Goal: Task Accomplishment & Management: Complete application form

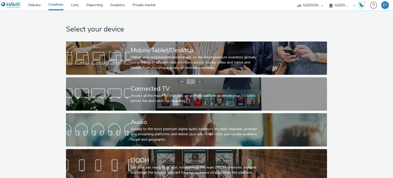
select select "79162ed7-0017-4339-93b0-3399b708648f"
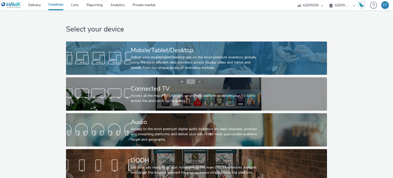
click at [168, 53] on div "Mobile/Tablet/Desktop" at bounding box center [195, 50] width 129 height 9
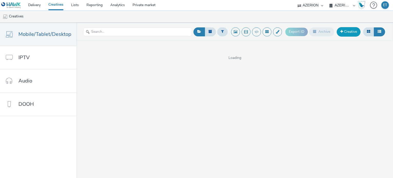
click at [346, 32] on link "Creative" at bounding box center [348, 31] width 24 height 9
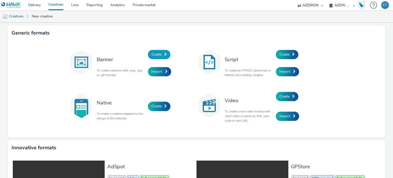
click at [161, 51] on link "Create" at bounding box center [159, 54] width 22 height 9
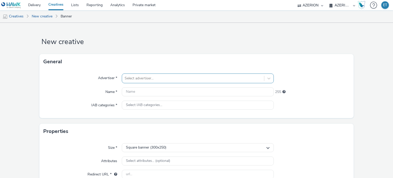
click at [178, 81] on div "Select advertiser..." at bounding box center [198, 78] width 152 height 10
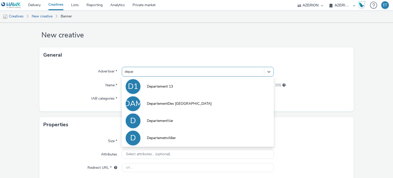
type input "depart"
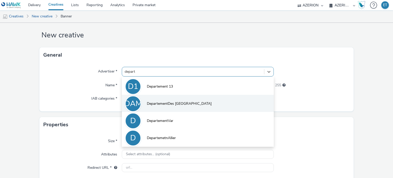
click at [181, 104] on span "DepartementDes [GEOGRAPHIC_DATA]" at bounding box center [179, 103] width 65 height 5
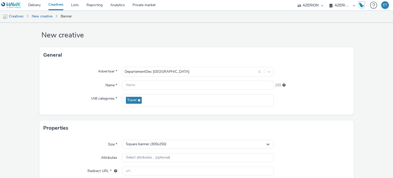
click at [369, 63] on form "New creative General Advertiser * DepartementDes Alpes Maritimes Name * 255 IAB…" at bounding box center [196, 139] width 393 height 247
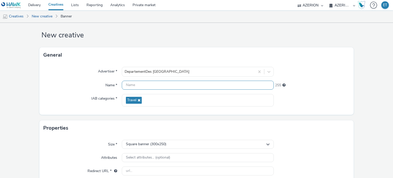
click at [235, 82] on input "text" at bounding box center [198, 84] width 152 height 9
paste input "RS_Azerion_Journee_Aidant_2025_YB_300 x 600"
drag, startPoint x: 187, startPoint y: 84, endPoint x: 118, endPoint y: 82, distance: 69.8
click at [118, 82] on div "Name * RS_Azerion_Journee_Aidant_2025_YB_300 x 600 212" at bounding box center [196, 84] width 306 height 9
type input "DepartementDesAlpesMaritimes_300 x 600_23.09.2025"
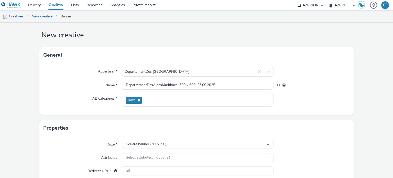
click at [75, 94] on div "IAB categories *" at bounding box center [82, 100] width 78 height 13
click at [147, 144] on span "Square banner (300x250)" at bounding box center [146, 144] width 40 height 4
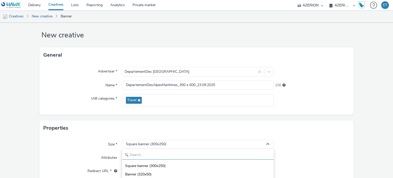
click at [144, 155] on input "text" at bounding box center [197, 154] width 151 height 9
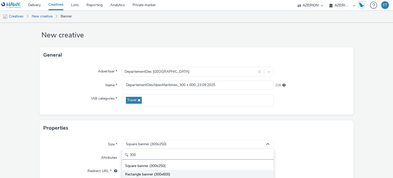
type input "300"
click at [155, 172] on span "Rectangle banner (300x600)" at bounding box center [147, 173] width 45 height 5
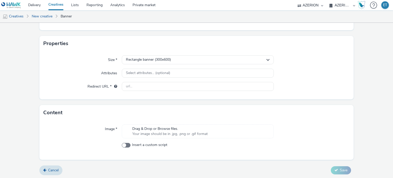
scroll to position [91, 0]
click at [175, 84] on input "text" at bounding box center [198, 86] width 152 height 9
paste input "[URL][DOMAIN_NAME]"
type input "[URL][DOMAIN_NAME]"
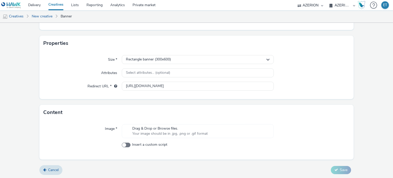
click at [21, 94] on form "New creative General Advertiser * DepartementDes Alpes Maritimes Name * Departe…" at bounding box center [196, 55] width 393 height 247
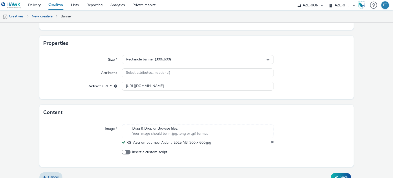
scroll to position [0, 0]
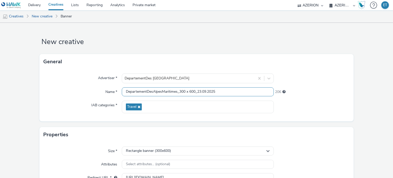
drag, startPoint x: 221, startPoint y: 93, endPoint x: 103, endPoint y: 88, distance: 117.6
click at [103, 88] on div "Name * DepartementDesAlpesMaritimes_300 x 600_23.09.2025 206" at bounding box center [196, 91] width 306 height 9
click at [29, 98] on form "New creative General Advertiser * DepartementDes Alpes Maritimes Name * Departe…" at bounding box center [196, 150] width 393 height 254
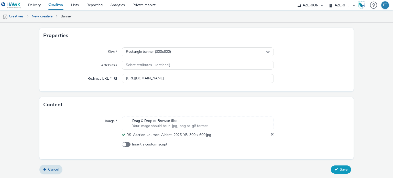
click at [339, 167] on span "Save" at bounding box center [343, 169] width 8 height 5
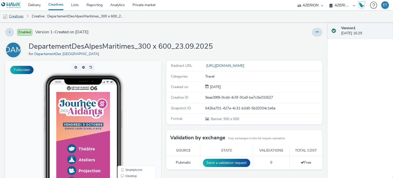
click at [17, 17] on link "Creatives" at bounding box center [13, 16] width 26 height 12
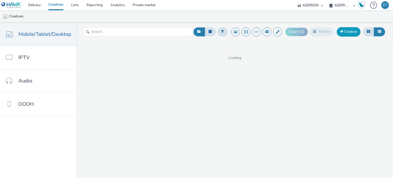
click at [346, 31] on link "Creative" at bounding box center [348, 31] width 24 height 9
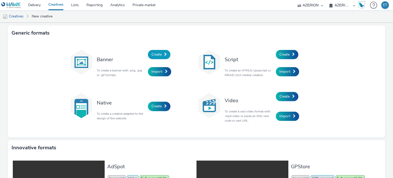
click at [157, 52] on span "Create" at bounding box center [156, 54] width 10 height 5
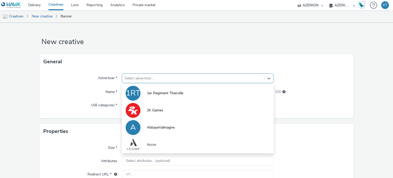
click at [157, 77] on div "Select advertiser..." at bounding box center [193, 78] width 142 height 8
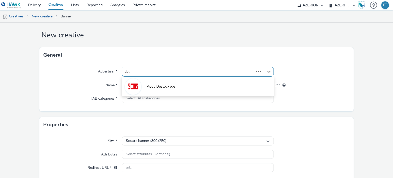
type input "depa"
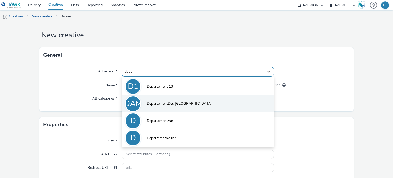
click at [167, 99] on li "DAM DepartementDes [GEOGRAPHIC_DATA]" at bounding box center [198, 103] width 152 height 17
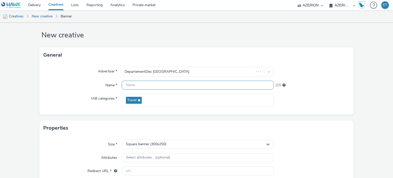
click at [161, 86] on input "text" at bounding box center [198, 84] width 152 height 9
paste input "DepartementDesAlpesMaritimes_300 x 600_23.09.2025"
click at [195, 86] on input "DepartementDesAlpesMaritimes_300 x 600_23.09.2025" at bounding box center [198, 84] width 152 height 9
type input "DepartementDesAlpesMaritimes_728 x 90_23.09.2025"
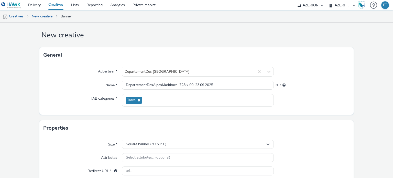
click at [33, 87] on form "New creative General Advertiser * DepartementDes Alpes Maritimes Name * Departe…" at bounding box center [196, 139] width 393 height 247
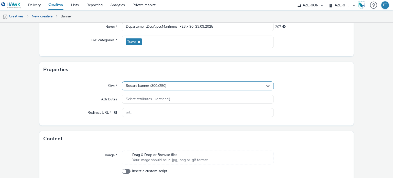
click at [132, 88] on div "Square banner (300x250)" at bounding box center [198, 85] width 152 height 9
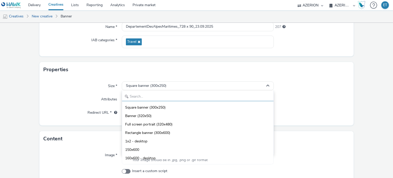
click at [142, 95] on input "text" at bounding box center [197, 96] width 151 height 9
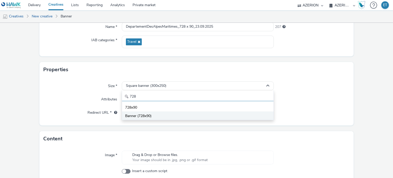
type input "728"
click at [146, 112] on li "Banner (728x90)" at bounding box center [197, 115] width 151 height 8
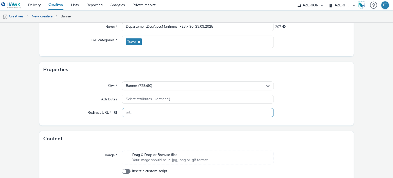
click at [172, 109] on input "text" at bounding box center [198, 112] width 152 height 9
paste input "[URL][DOMAIN_NAME]"
type input "[URL][DOMAIN_NAME]"
click at [27, 122] on form "New creative General Advertiser * DepartementDes Alpes Maritimes Name * Departe…" at bounding box center [196, 81] width 393 height 247
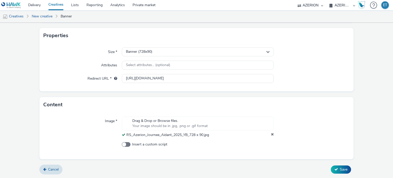
scroll to position [99, 0]
click at [339, 168] on span "Save" at bounding box center [343, 169] width 8 height 5
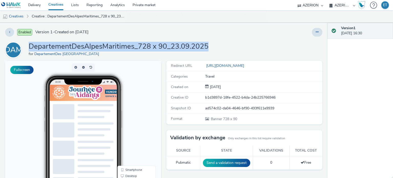
drag, startPoint x: 208, startPoint y: 48, endPoint x: 29, endPoint y: 49, distance: 178.6
click at [29, 49] on div "DAM DepartementDesAlpesMaritimes_728 x 90_23.09.2025 for DepartementDes [GEOGRA…" at bounding box center [163, 50] width 317 height 16
copy h1 "DepartementDesAlpesMaritimes_728 x 90_23.09.2025"
click at [24, 15] on link "Creatives" at bounding box center [13, 16] width 26 height 12
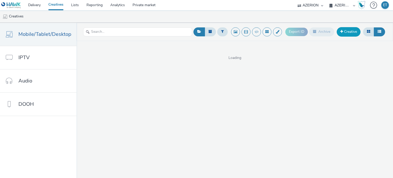
click at [353, 32] on link "Creative" at bounding box center [348, 31] width 24 height 9
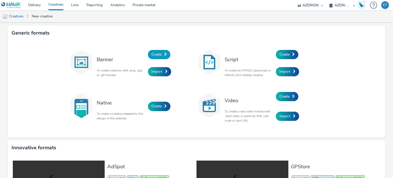
click at [158, 56] on span "Create" at bounding box center [156, 54] width 10 height 5
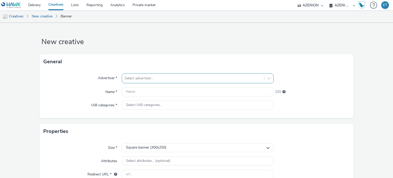
click at [175, 78] on div "Select advertiser..." at bounding box center [198, 78] width 152 height 10
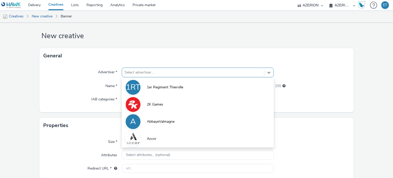
scroll to position [7, 0]
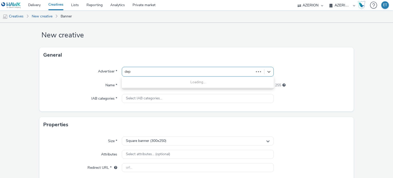
type input "depa"
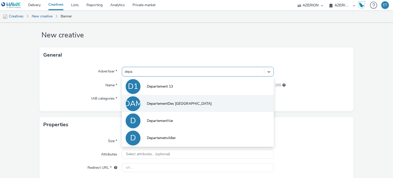
click at [178, 102] on span "DepartementDes [GEOGRAPHIC_DATA]" at bounding box center [179, 103] width 65 height 5
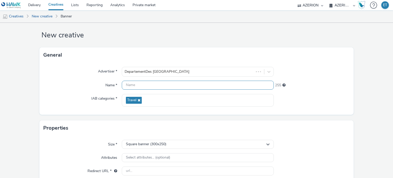
click at [174, 86] on input "text" at bounding box center [198, 84] width 152 height 9
paste input "DepartementDesAlpesMaritimes_728 x 90_23.09.2025"
click at [193, 86] on input "DepartementDesAlpesMaritimes_728 x 90_23.09.2025" at bounding box center [198, 84] width 152 height 9
type input "DepartementDesAlpesMaritimes_300 x 250_23.09.2025"
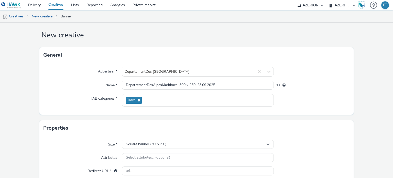
click at [20, 89] on form "New creative General Advertiser * DepartementDes Alpes Maritimes Name * Departe…" at bounding box center [196, 139] width 393 height 247
click at [137, 147] on div "Square banner (300x250)" at bounding box center [198, 144] width 152 height 9
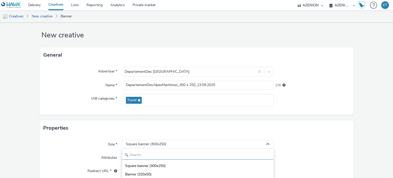
click at [139, 154] on input "text" at bounding box center [197, 154] width 151 height 9
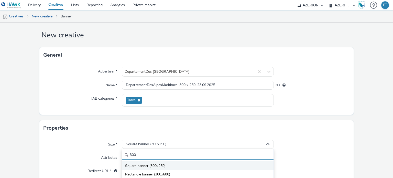
type input "300"
click at [145, 165] on span "Square banner (300x250)" at bounding box center [145, 165] width 40 height 5
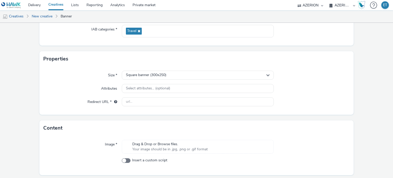
scroll to position [76, 0]
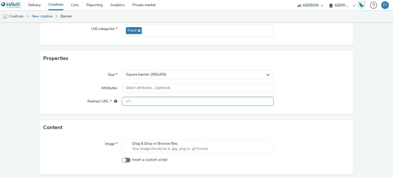
click at [189, 99] on input "text" at bounding box center [198, 101] width 152 height 9
paste input "[URL][DOMAIN_NAME]"
type input "[URL][DOMAIN_NAME]"
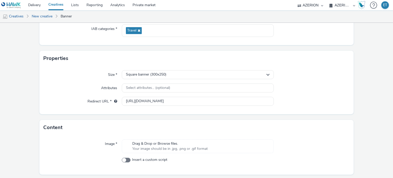
click at [15, 114] on form "New creative General Advertiser * DepartementDes Alpes Maritimes Name * Departe…" at bounding box center [196, 70] width 393 height 247
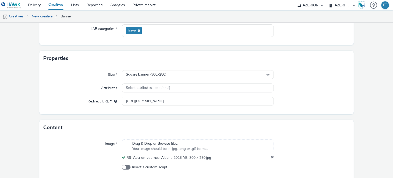
scroll to position [99, 0]
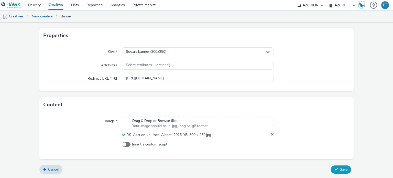
click at [339, 170] on span "Save" at bounding box center [343, 169] width 8 height 5
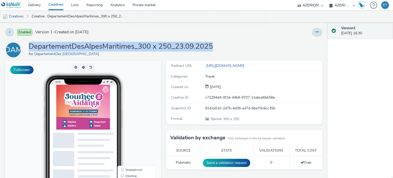
drag, startPoint x: 212, startPoint y: 46, endPoint x: 29, endPoint y: 44, distance: 183.5
click at [29, 44] on div "DAM DepartementDesAlpesMaritimes_300 x 250_23.09.2025 for DepartementDes [GEOGR…" at bounding box center [163, 50] width 317 height 16
copy h1 "DepartementDesAlpesMaritimes_300 x 250_23.09.2025"
click at [19, 16] on link "Creatives" at bounding box center [13, 16] width 26 height 12
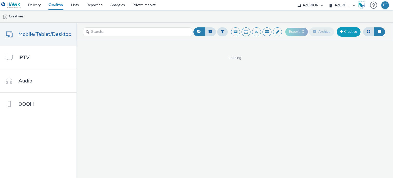
click at [350, 30] on link "Creative" at bounding box center [348, 31] width 24 height 9
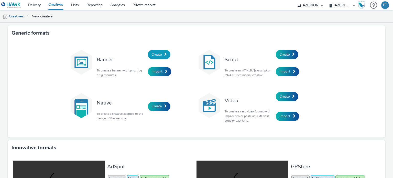
click at [161, 52] on link "Create" at bounding box center [159, 54] width 22 height 9
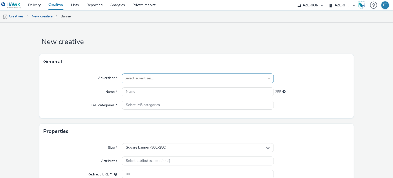
click at [160, 79] on div "Select advertiser..." at bounding box center [198, 78] width 152 height 10
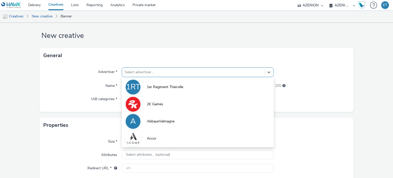
scroll to position [7, 0]
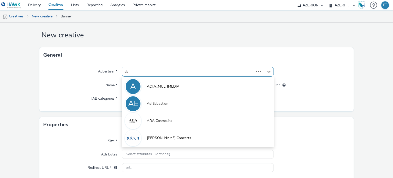
type input "depa"
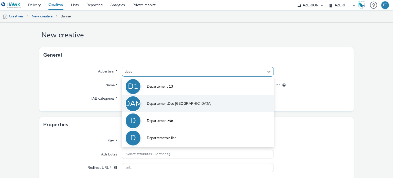
click at [170, 105] on span "DepartementDes [GEOGRAPHIC_DATA]" at bounding box center [179, 103] width 65 height 5
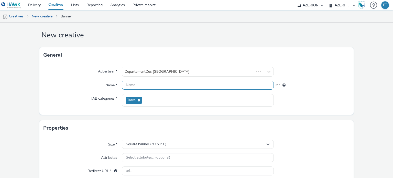
click at [175, 84] on input "text" at bounding box center [198, 84] width 152 height 9
paste input "DepartementDesAlpesMaritimes_300 x 250_23.09.2025"
click at [186, 85] on input "DepartementDesAlpesMaritimes_300 x 250_23.09.2025" at bounding box center [198, 84] width 152 height 9
type input "DepartementDesAlpesMaritimes_970 x 250_23.09.2025"
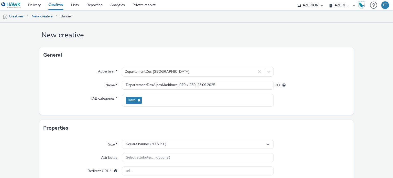
click at [13, 97] on form "New creative General Advertiser * DepartementDes Alpes Maritimes Name * Departe…" at bounding box center [196, 139] width 393 height 247
click at [154, 142] on span "Square banner (300x250)" at bounding box center [146, 144] width 40 height 4
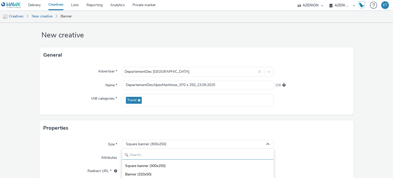
click at [149, 156] on input "text" at bounding box center [197, 154] width 151 height 9
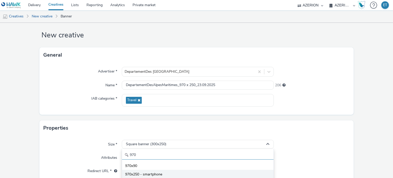
type input "970"
click at [149, 171] on span "970x250 - smartphone" at bounding box center [143, 173] width 37 height 5
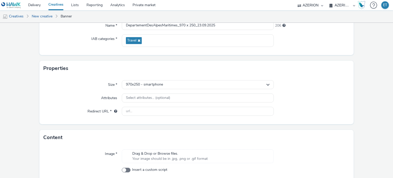
scroll to position [71, 0]
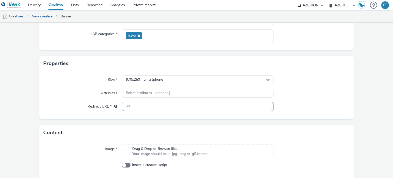
click at [214, 107] on input "text" at bounding box center [198, 106] width 152 height 9
paste input "[URL][DOMAIN_NAME]"
type input "[URL][DOMAIN_NAME]"
click at [23, 116] on form "New creative General Advertiser * DepartementDes Alpes Maritimes Name * Departe…" at bounding box center [196, 75] width 393 height 247
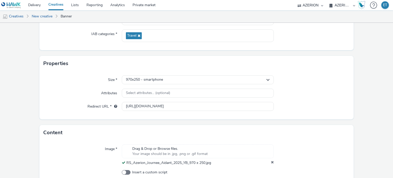
scroll to position [99, 0]
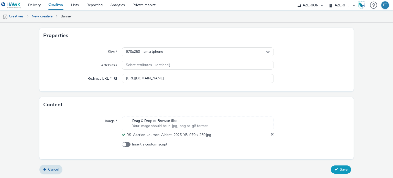
click at [334, 169] on icon at bounding box center [336, 169] width 4 height 4
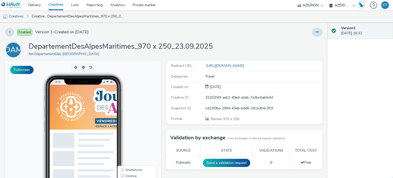
scroll to position [31, 0]
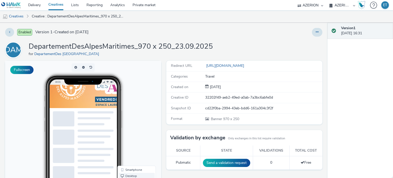
click at [129, 174] on link "Desktop" at bounding box center [136, 175] width 36 height 6
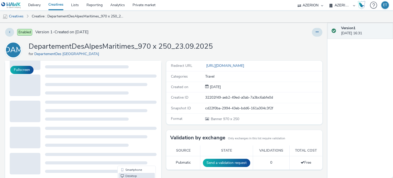
scroll to position [78, 0]
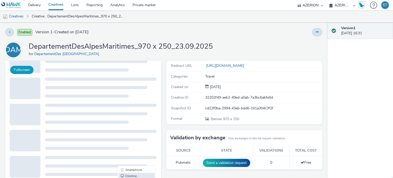
click at [17, 70] on button "Fullscreen" at bounding box center [21, 70] width 23 height 8
click at [314, 34] on button at bounding box center [317, 32] width 10 height 9
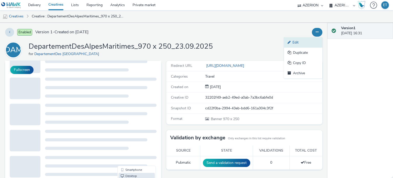
click at [302, 45] on link "Edit" at bounding box center [303, 42] width 38 height 10
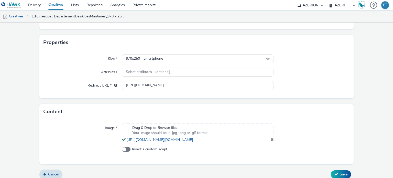
scroll to position [106, 0]
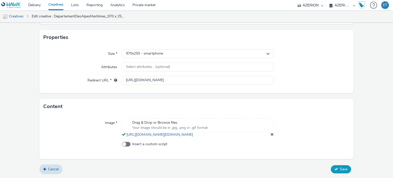
click at [340, 170] on span "Save" at bounding box center [343, 168] width 8 height 5
